Goal: Find specific page/section: Find specific page/section

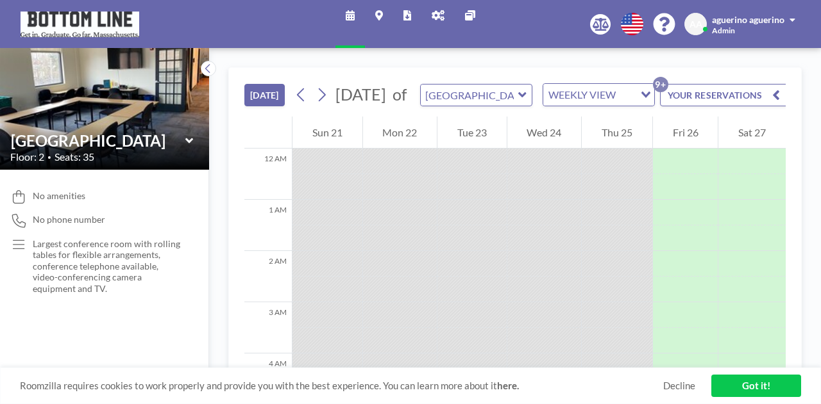
scroll to position [821, 0]
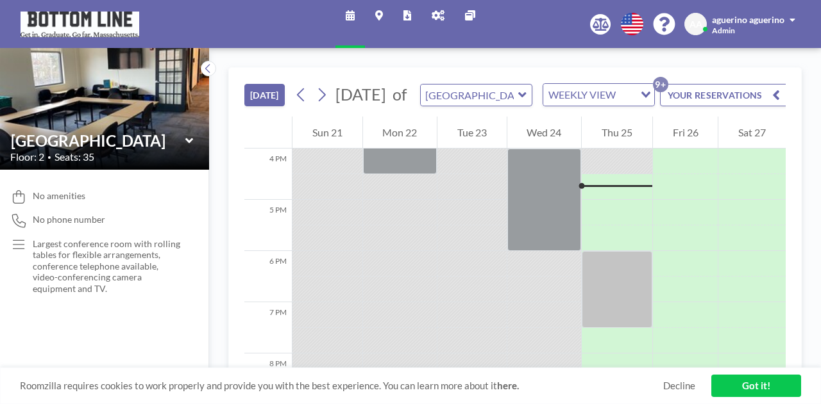
click at [186, 140] on icon at bounding box center [189, 140] width 8 height 5
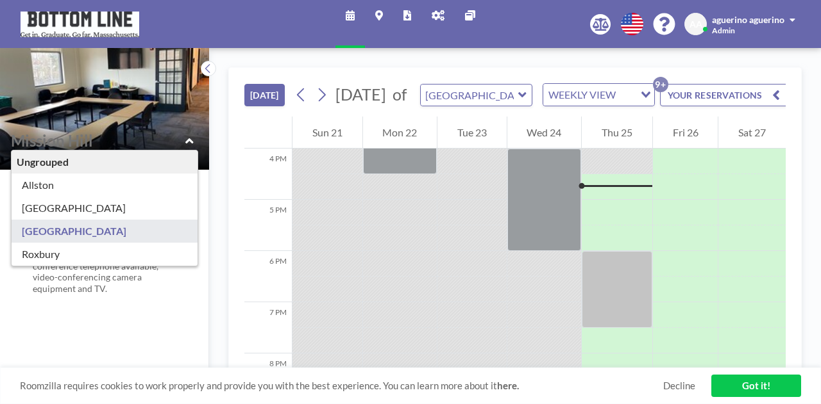
click at [188, 140] on icon at bounding box center [189, 140] width 8 height 5
type input "[GEOGRAPHIC_DATA]"
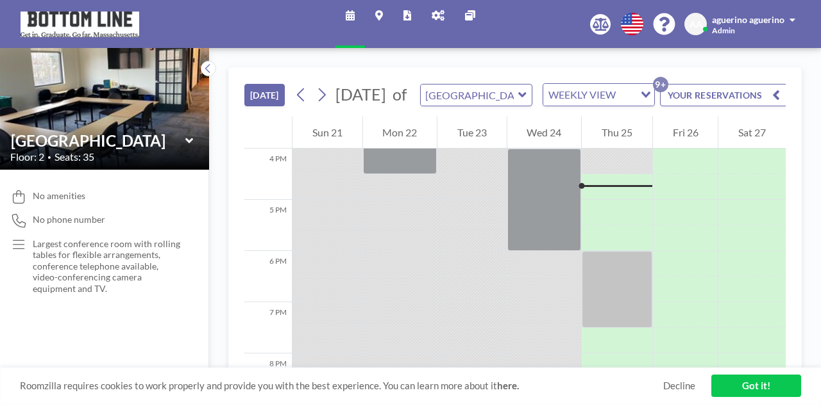
click at [435, 19] on icon at bounding box center [437, 15] width 13 height 10
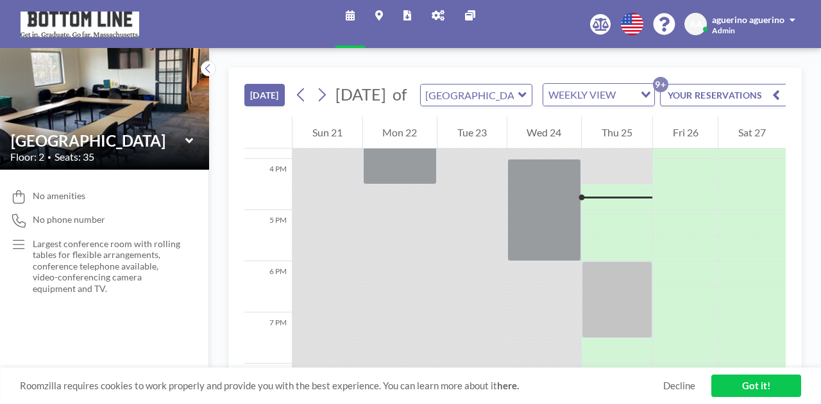
scroll to position [821, 0]
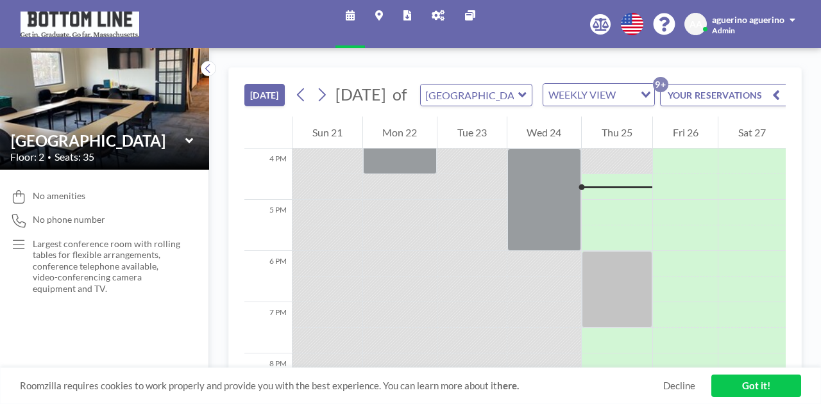
drag, startPoint x: 108, startPoint y: 107, endPoint x: 111, endPoint y: 100, distance: 7.7
click at [111, 100] on img at bounding box center [104, 108] width 209 height 209
click at [189, 140] on icon at bounding box center [189, 141] width 8 height 13
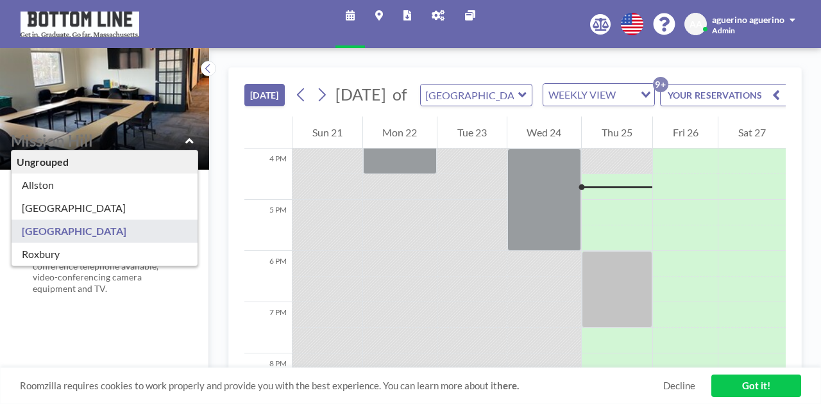
click at [154, 115] on img at bounding box center [104, 108] width 209 height 209
click at [190, 138] on icon at bounding box center [189, 141] width 8 height 13
type input "[GEOGRAPHIC_DATA]"
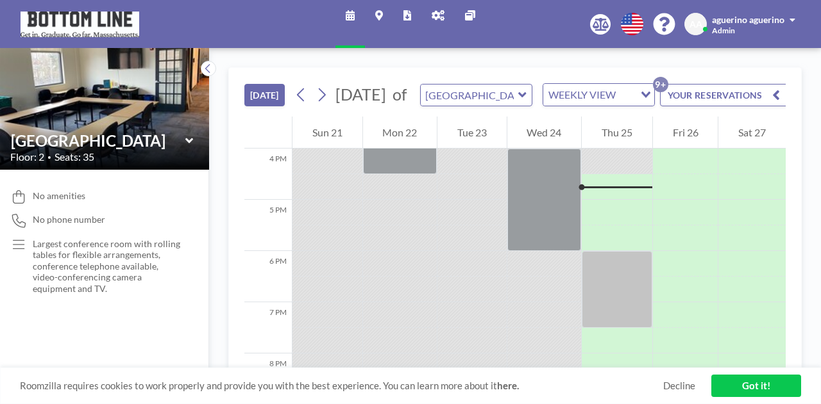
click at [787, 24] on div "aguerino aguerino" at bounding box center [753, 19] width 83 height 13
click at [790, 18] on span at bounding box center [792, 19] width 6 height 9
click at [746, 388] on link "Got it!" at bounding box center [756, 386] width 90 height 22
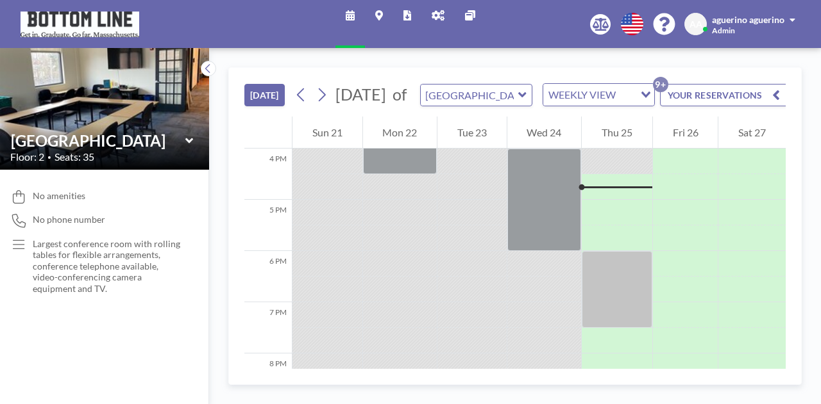
click at [446, 13] on link "Admin panel" at bounding box center [437, 24] width 33 height 48
